Goal: Transaction & Acquisition: Book appointment/travel/reservation

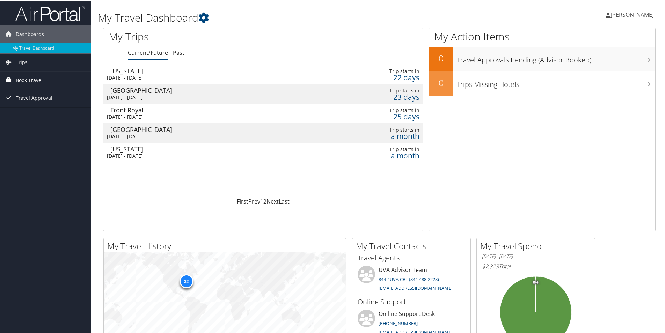
click at [69, 81] on link "Book Travel" at bounding box center [45, 79] width 91 height 17
click at [36, 113] on link "Book/Manage Online Trips" at bounding box center [45, 114] width 91 height 10
click at [28, 78] on span "Book Travel" at bounding box center [29, 79] width 27 height 17
click at [40, 111] on link "Book/Manage Online Trips" at bounding box center [45, 114] width 91 height 10
